Goal: Information Seeking & Learning: Learn about a topic

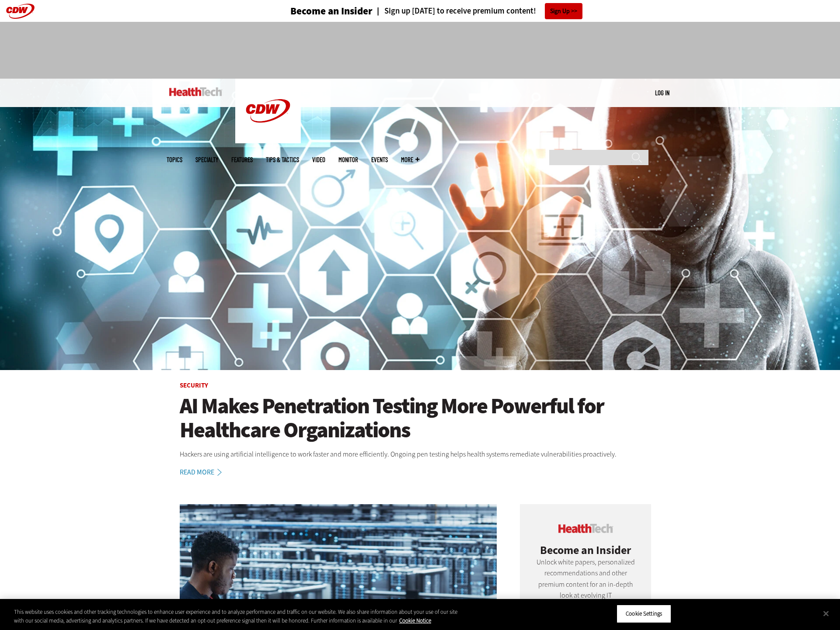
click at [202, 96] on img at bounding box center [195, 91] width 53 height 9
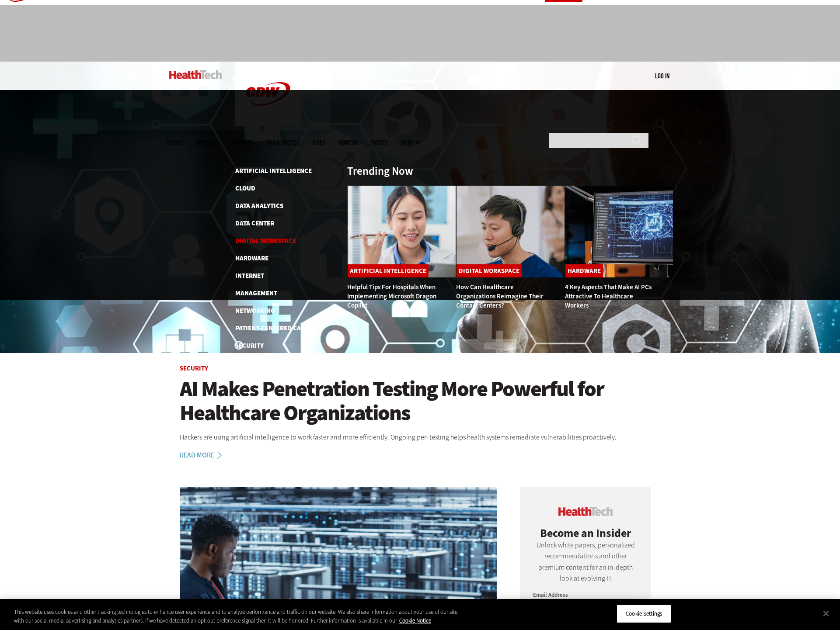
scroll to position [20, 0]
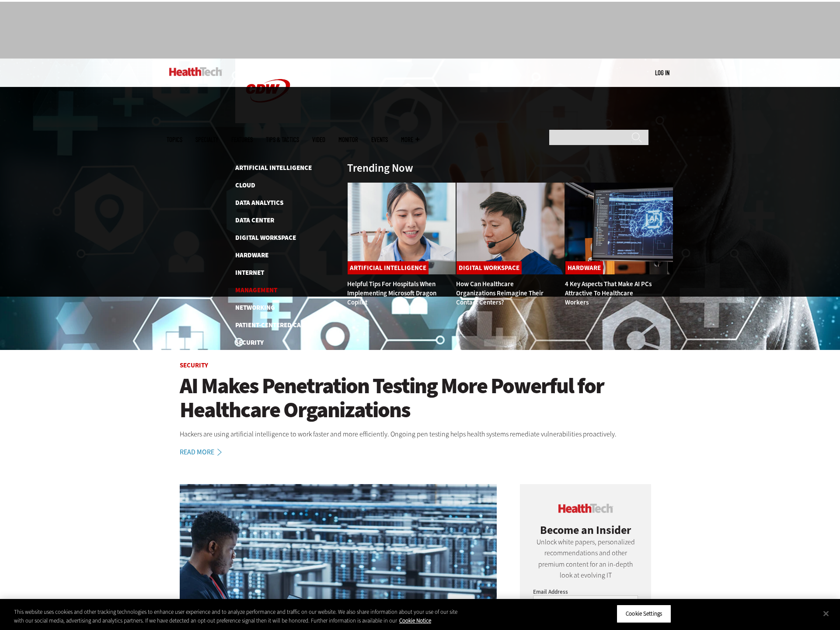
click at [255, 286] on link "Management" at bounding box center [256, 290] width 42 height 9
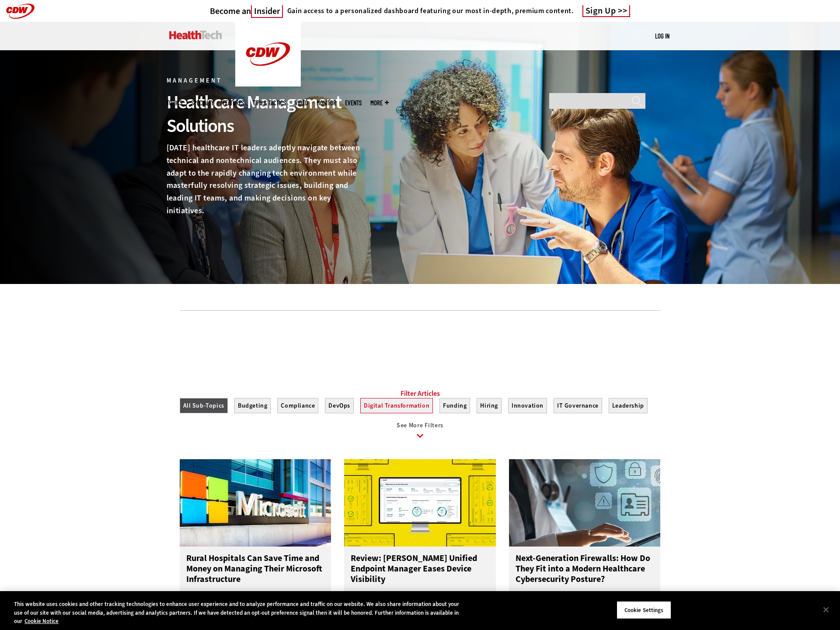
click at [411, 413] on button "Digital Transformation" at bounding box center [396, 405] width 73 height 15
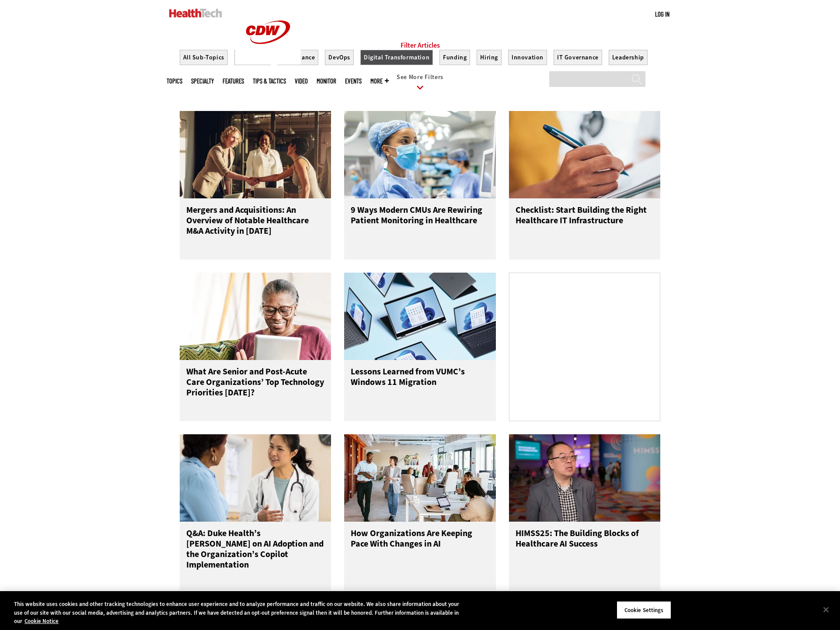
scroll to position [349, 0]
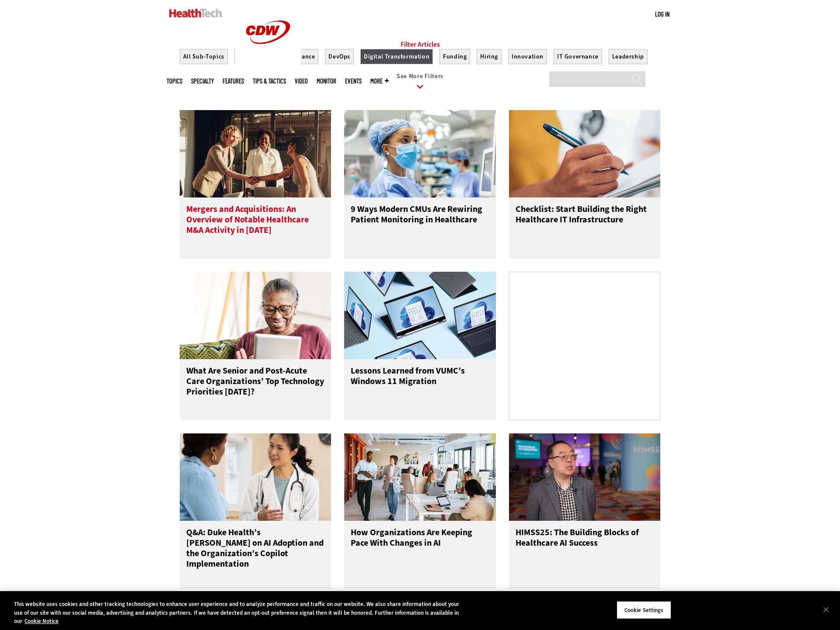
click at [245, 239] on h3 "Mergers and Acquisitions: An Overview of Notable Healthcare M&A Activity in [DA…" at bounding box center [255, 221] width 139 height 35
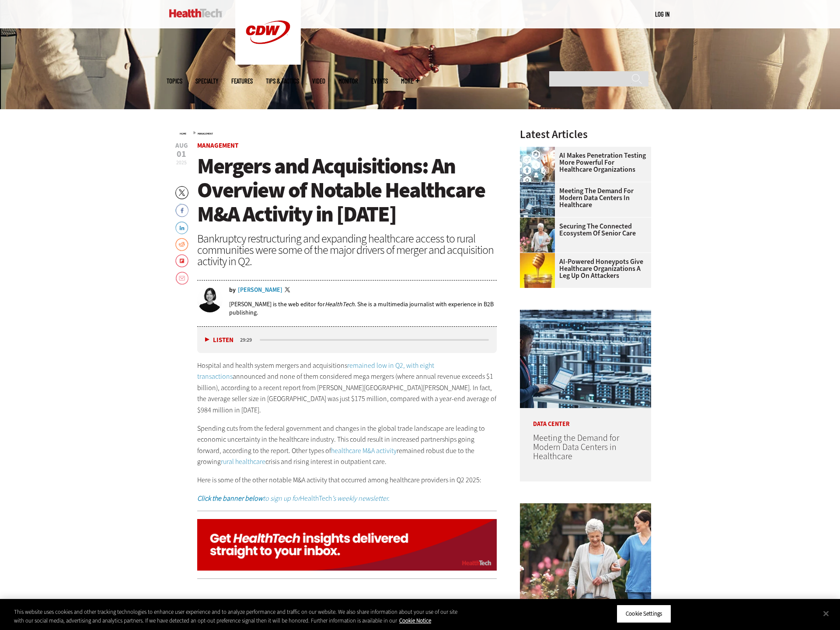
scroll to position [307, 0]
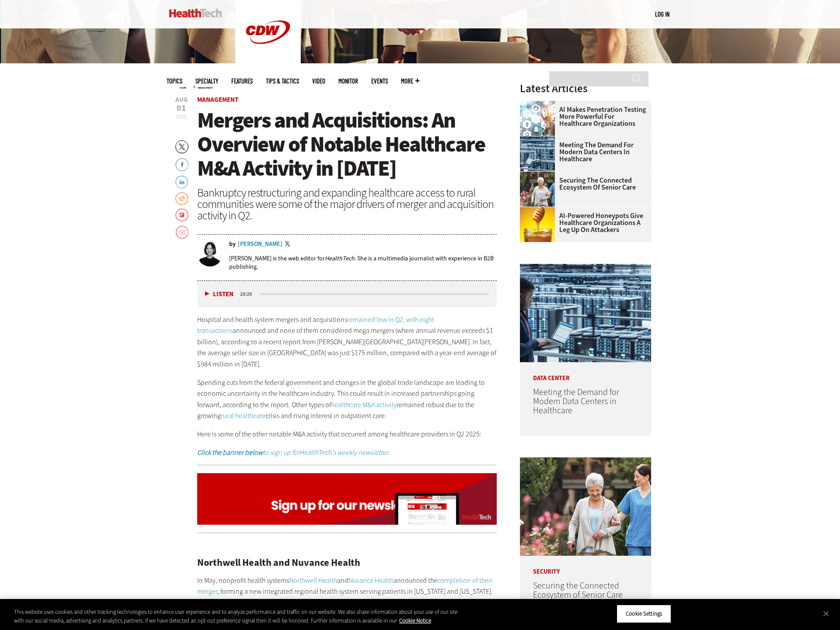
click at [245, 244] on div "Jordan Scott" at bounding box center [260, 244] width 45 height 6
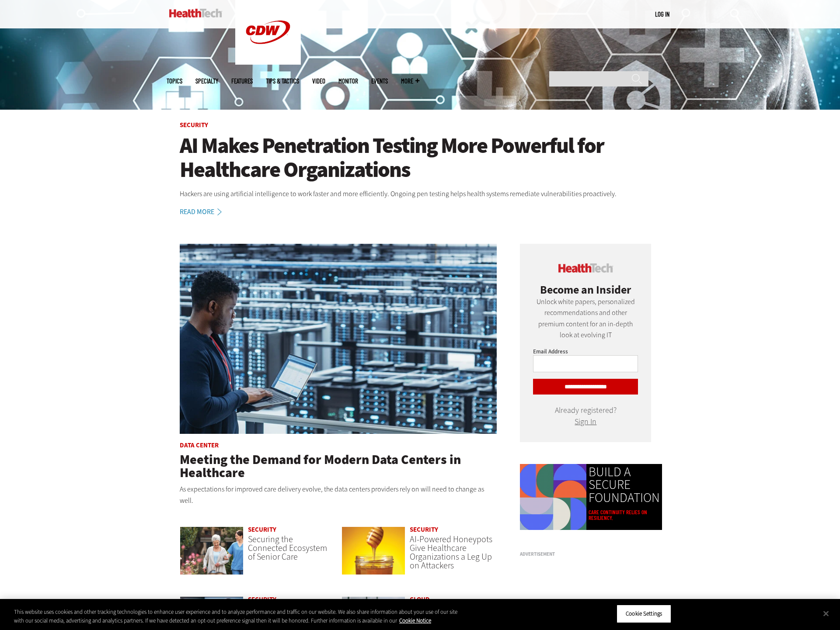
scroll to position [310, 0]
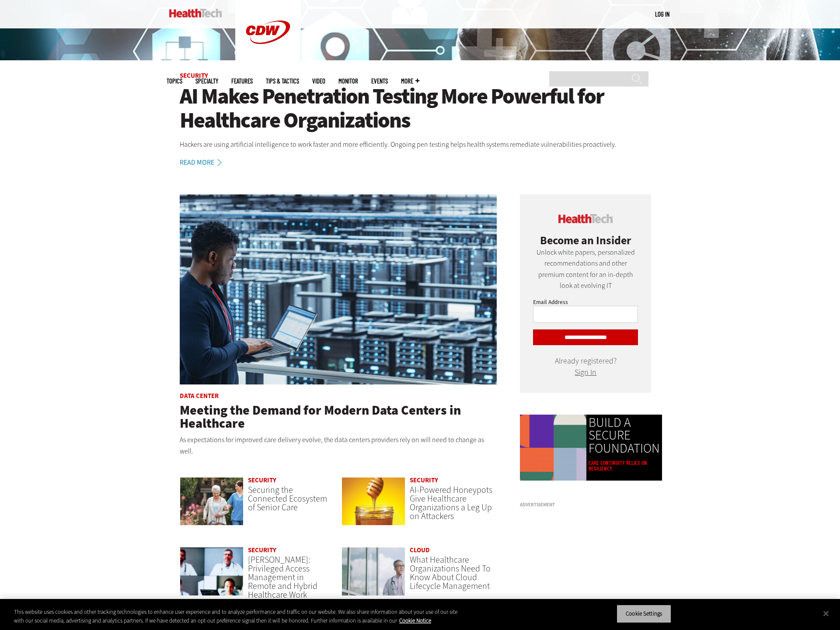
click at [662, 610] on button "Cookie Settings" at bounding box center [643, 614] width 55 height 18
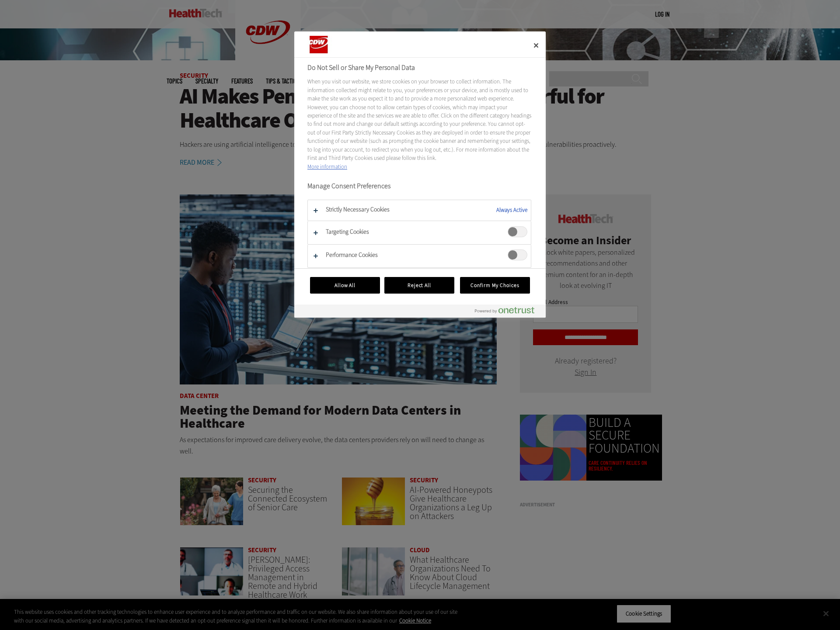
click at [512, 231] on span "Targeting Cookies" at bounding box center [517, 231] width 20 height 11
click at [512, 250] on span "Performance Cookies" at bounding box center [517, 255] width 20 height 11
click at [427, 280] on button "Reject All" at bounding box center [419, 285] width 70 height 17
